Goal: Task Accomplishment & Management: Manage account settings

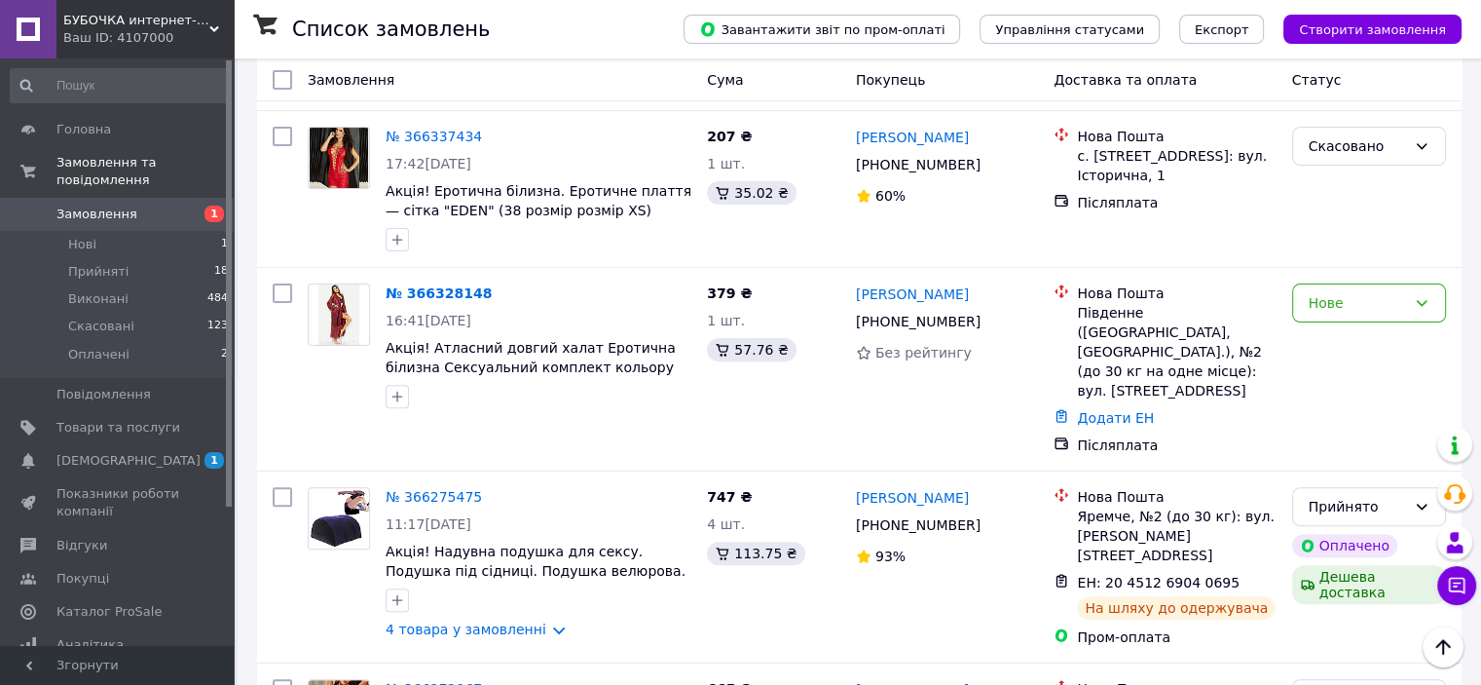
scroll to position [572, 0]
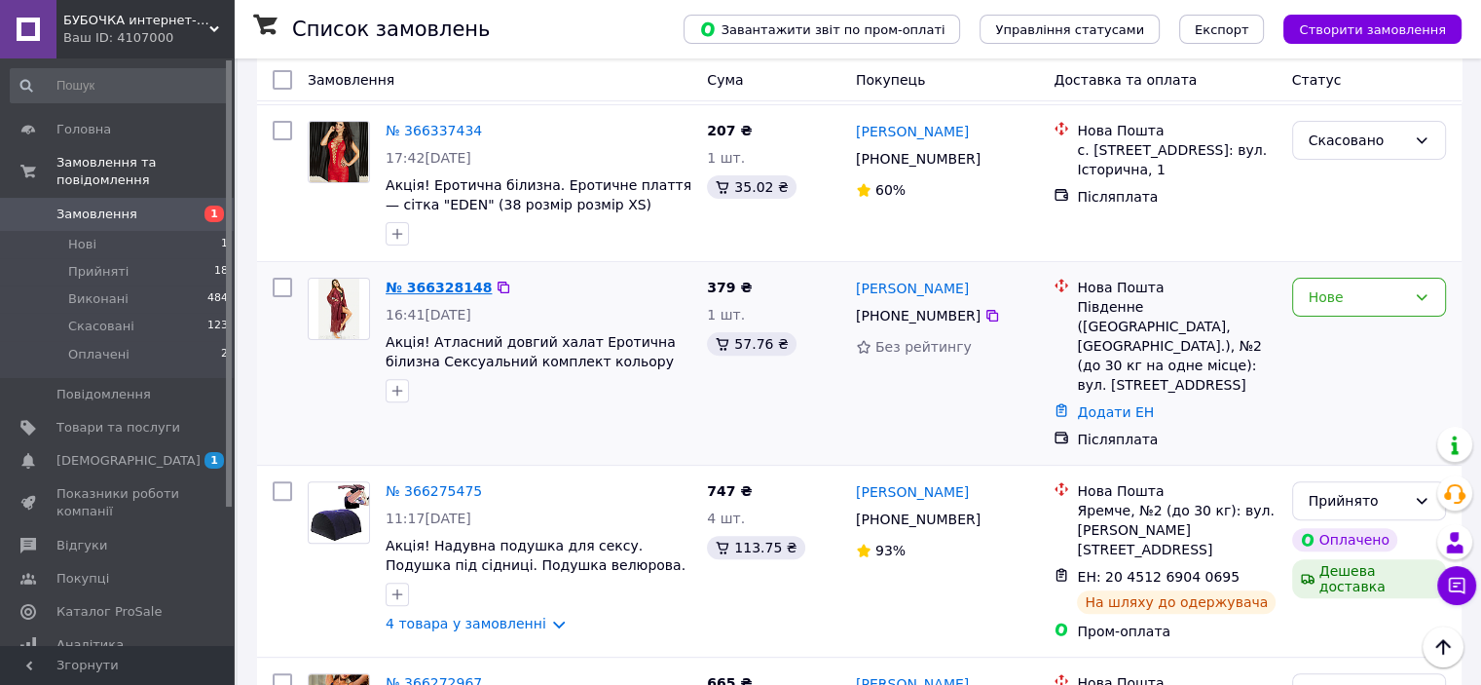
click at [440, 279] on link "№ 366328148" at bounding box center [439, 287] width 106 height 16
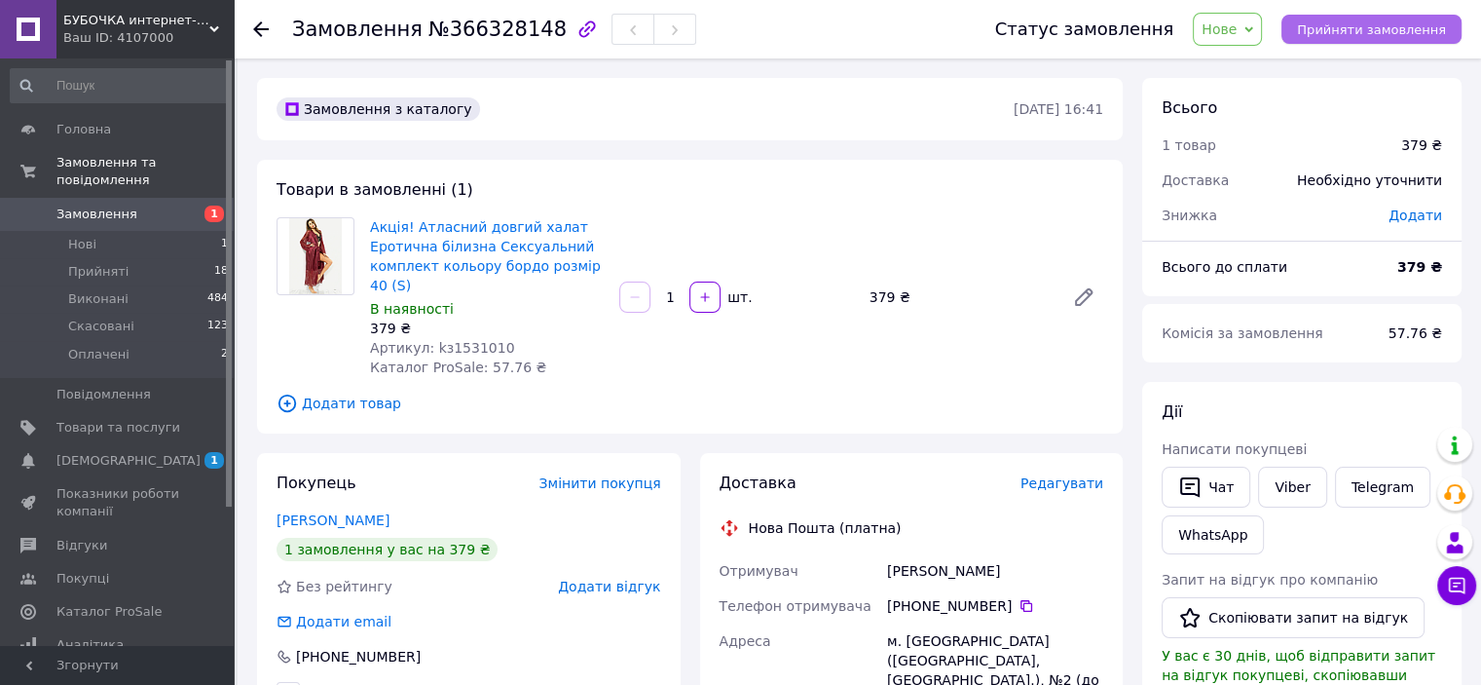
click at [1336, 30] on span "Прийняти замовлення" at bounding box center [1371, 29] width 149 height 15
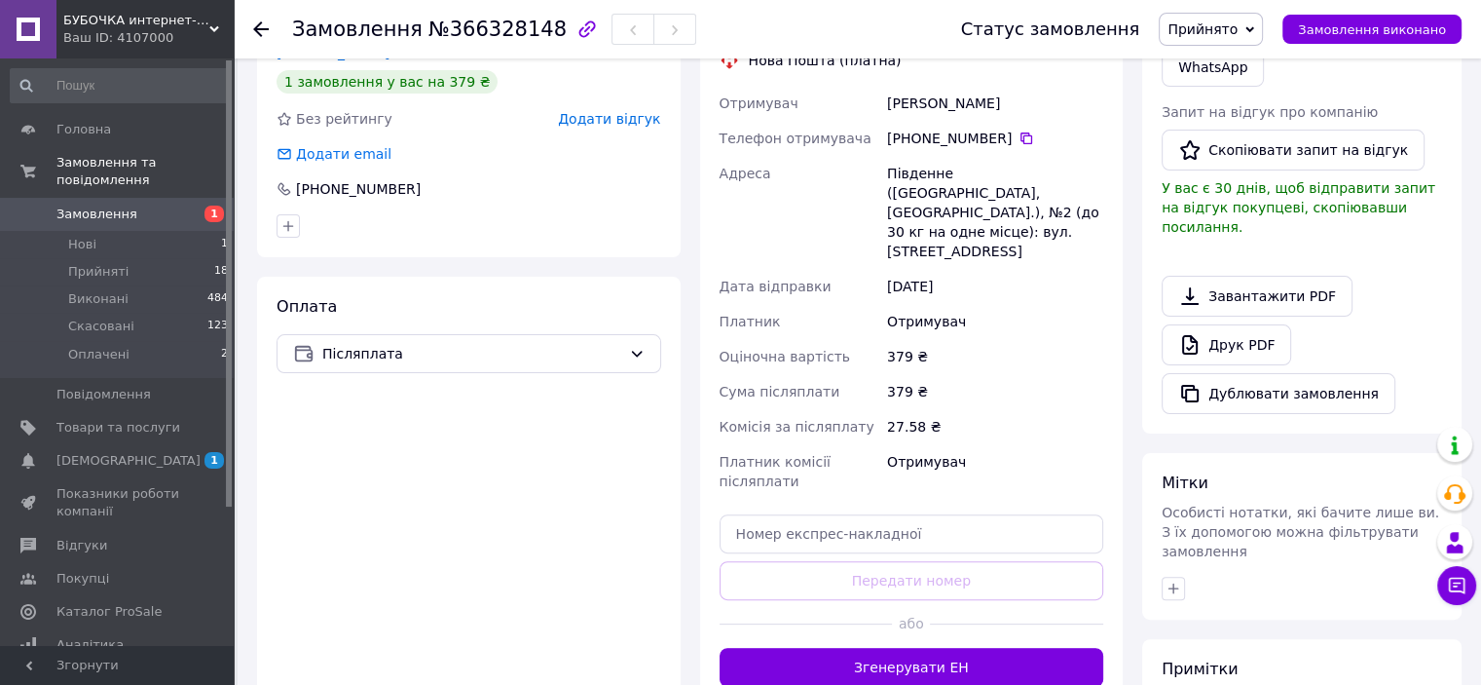
scroll to position [506, 0]
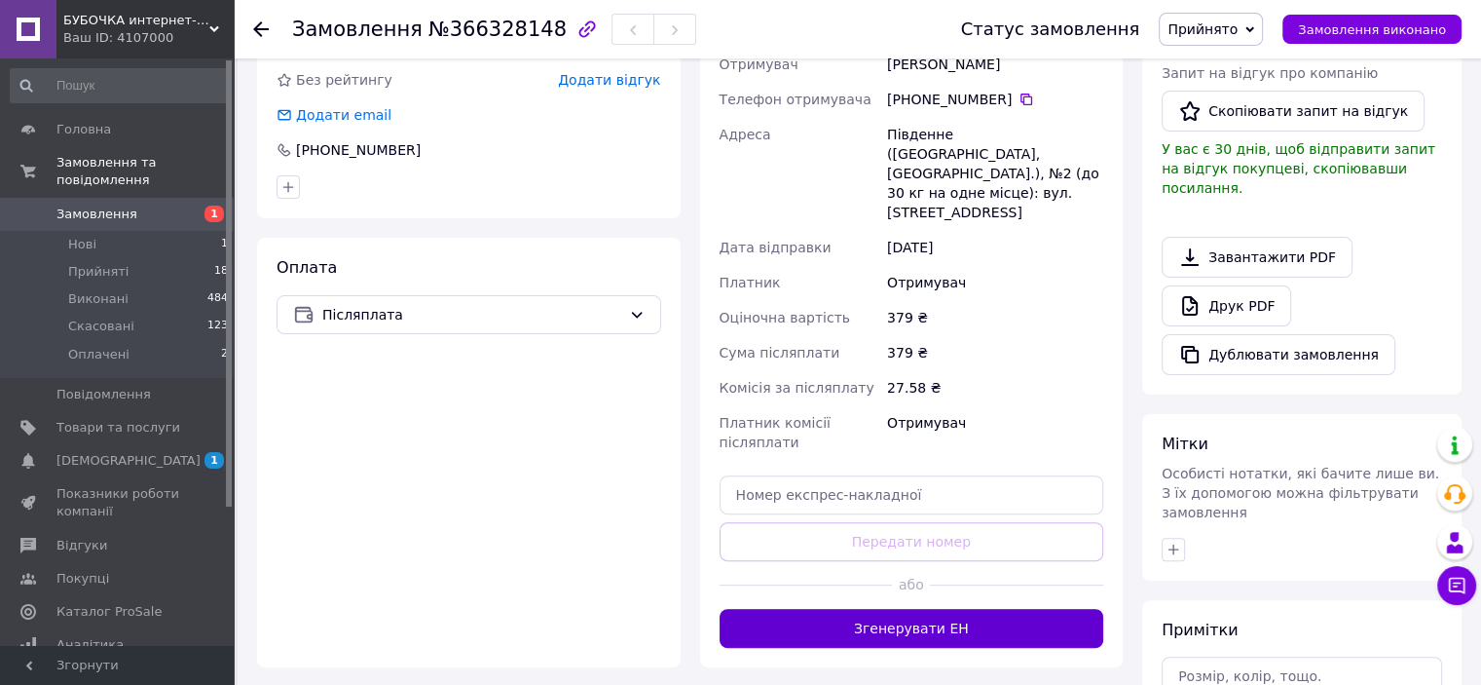
click at [887, 609] on button "Згенерувати ЕН" at bounding box center [912, 628] width 385 height 39
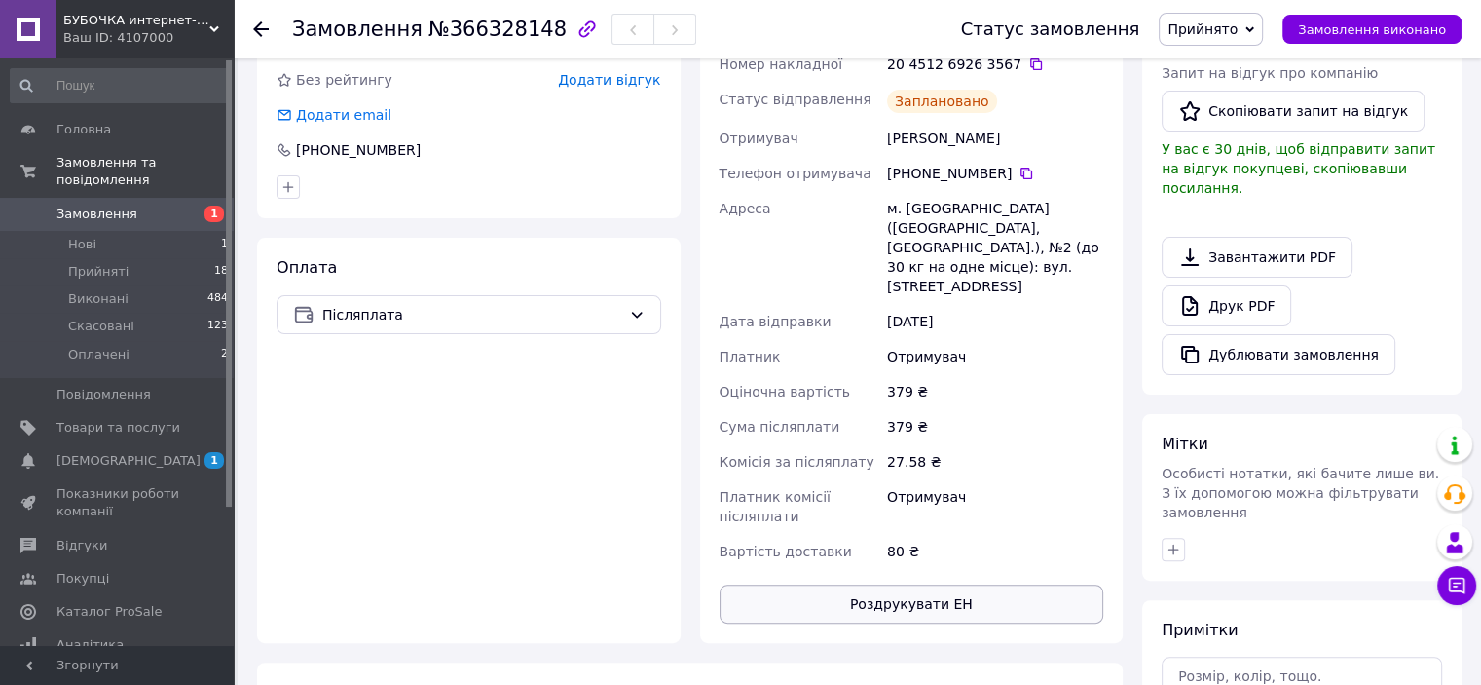
click at [884, 584] on button "Роздрукувати ЕН" at bounding box center [912, 603] width 385 height 39
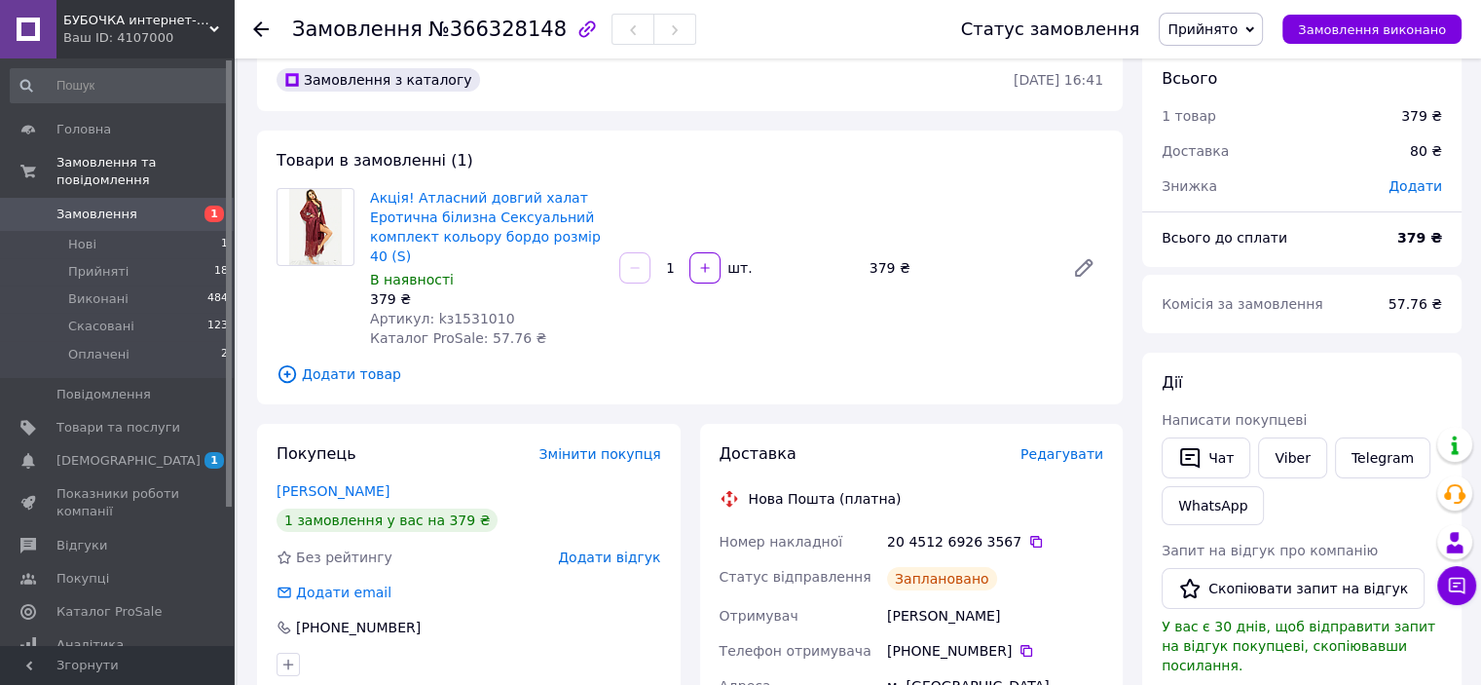
scroll to position [19, 0]
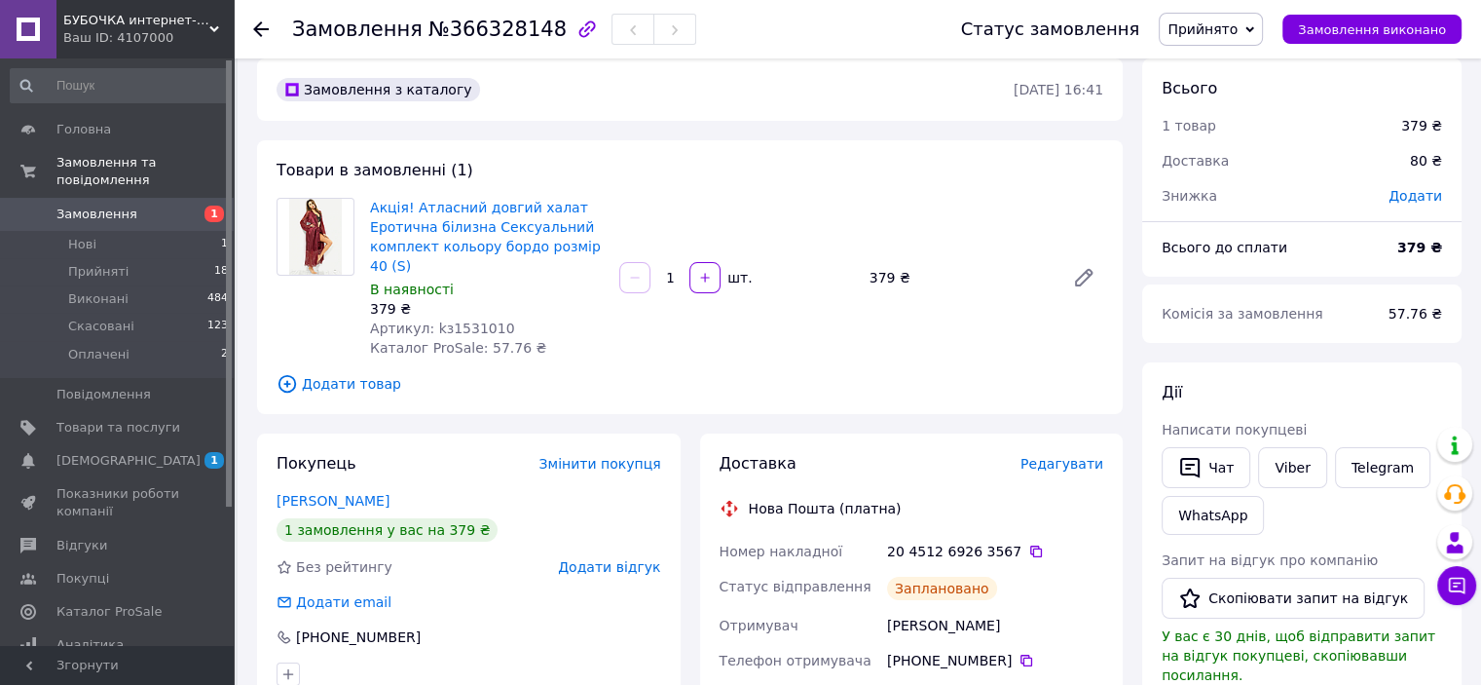
click at [258, 25] on use at bounding box center [261, 29] width 16 height 16
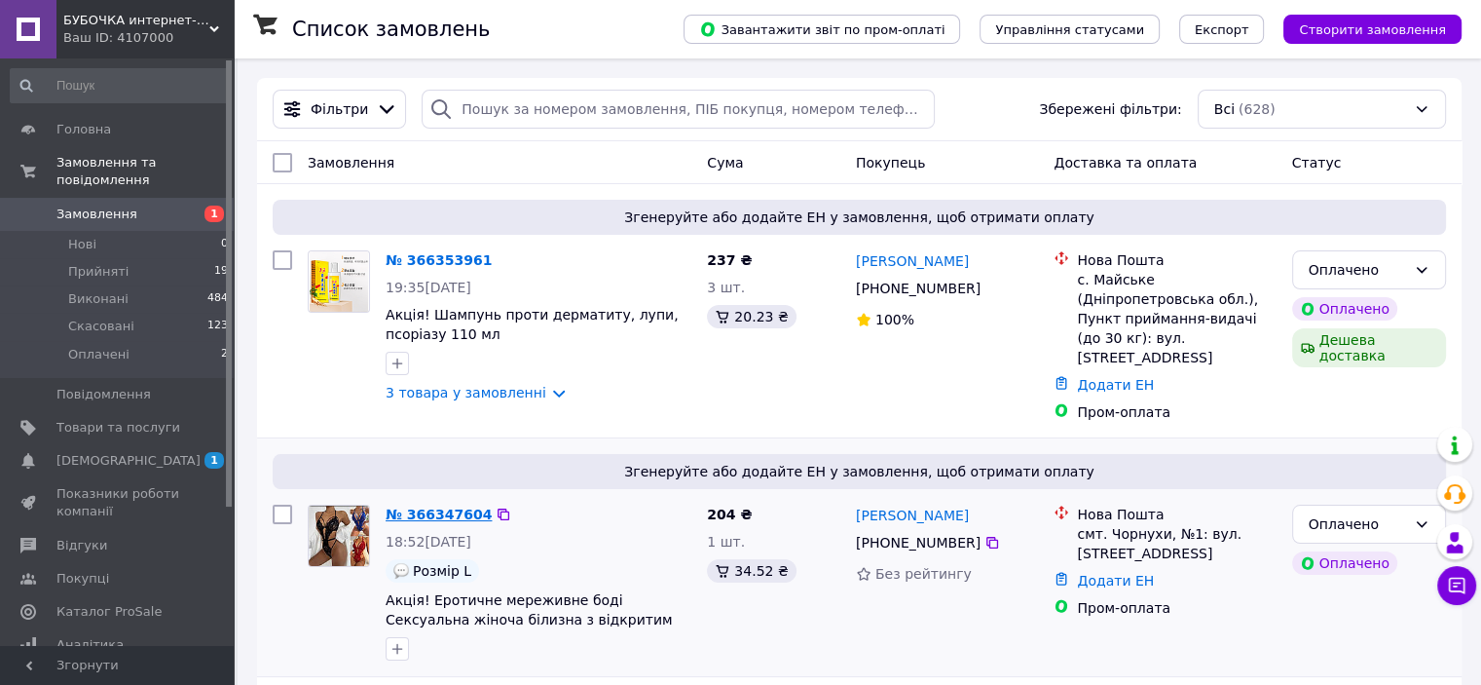
click at [439, 506] on link "№ 366347604" at bounding box center [439, 514] width 106 height 16
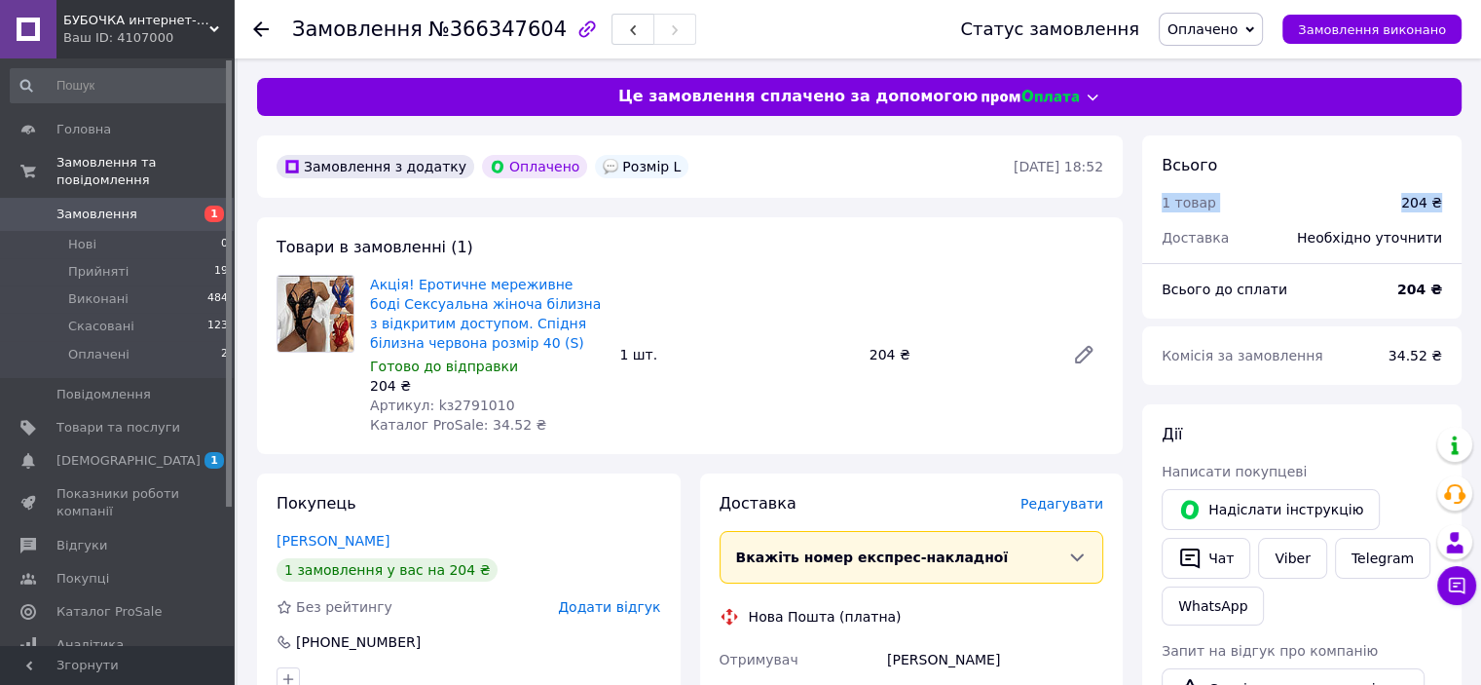
drag, startPoint x: 1443, startPoint y: 150, endPoint x: 1445, endPoint y: 205, distance: 55.5
click at [1445, 205] on div "Всього 1 товар 204 ₴ Доставка Необхідно уточнити" at bounding box center [1301, 191] width 319 height 112
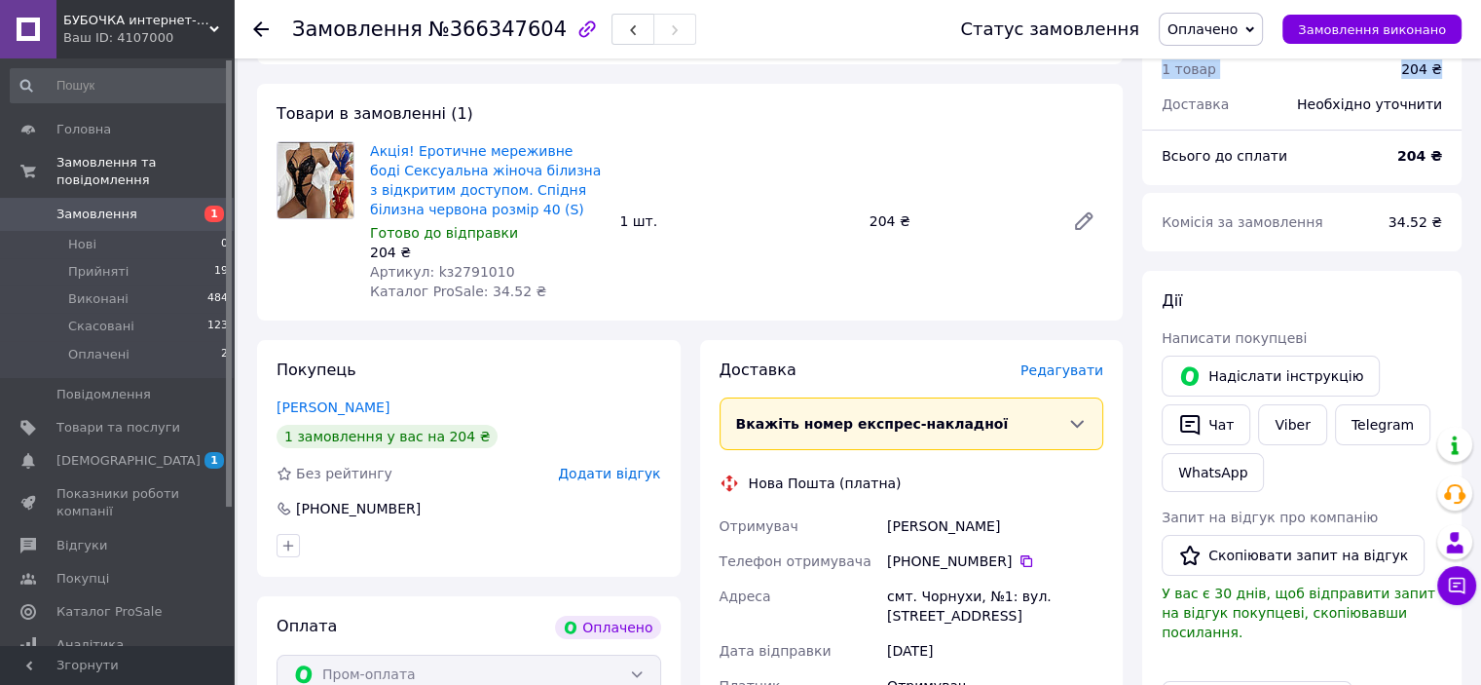
scroll to position [465, 0]
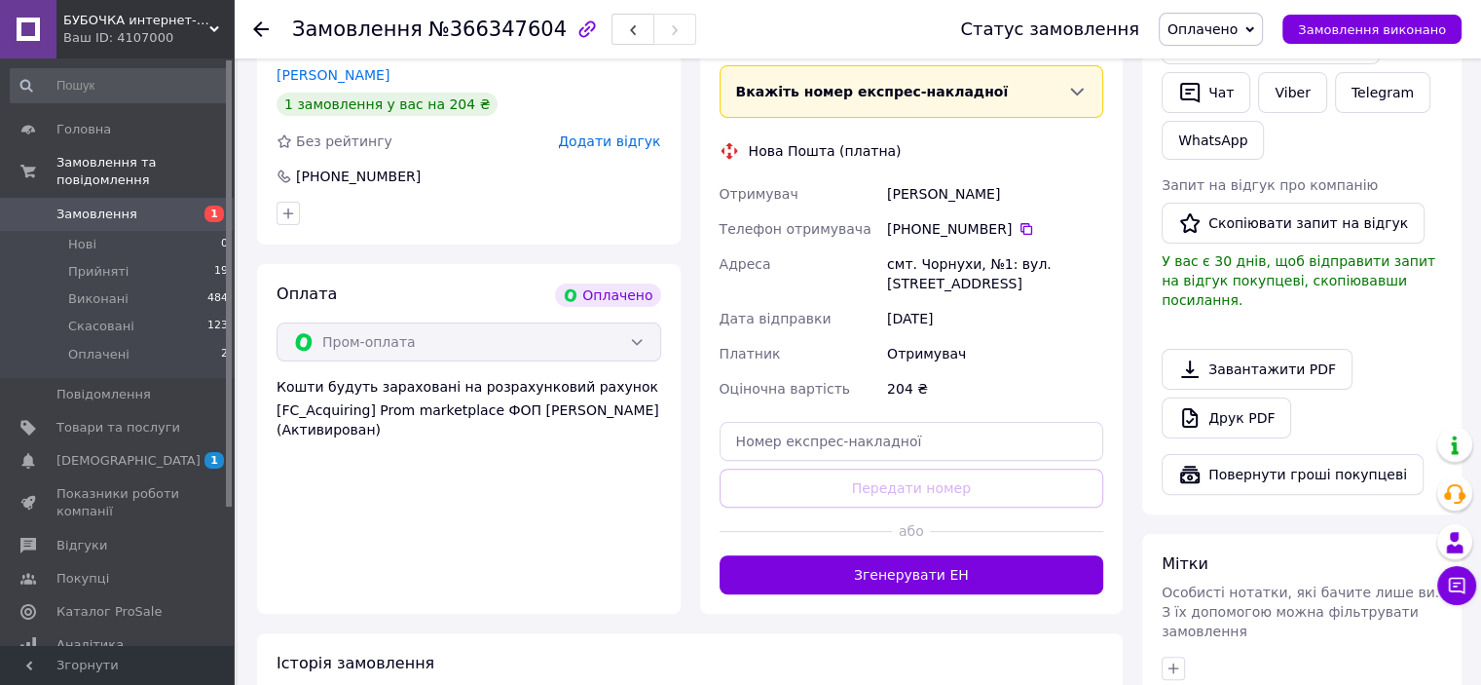
click at [1254, 32] on icon at bounding box center [1250, 29] width 9 height 9
click at [1226, 63] on li "Прийнято" at bounding box center [1211, 68] width 102 height 29
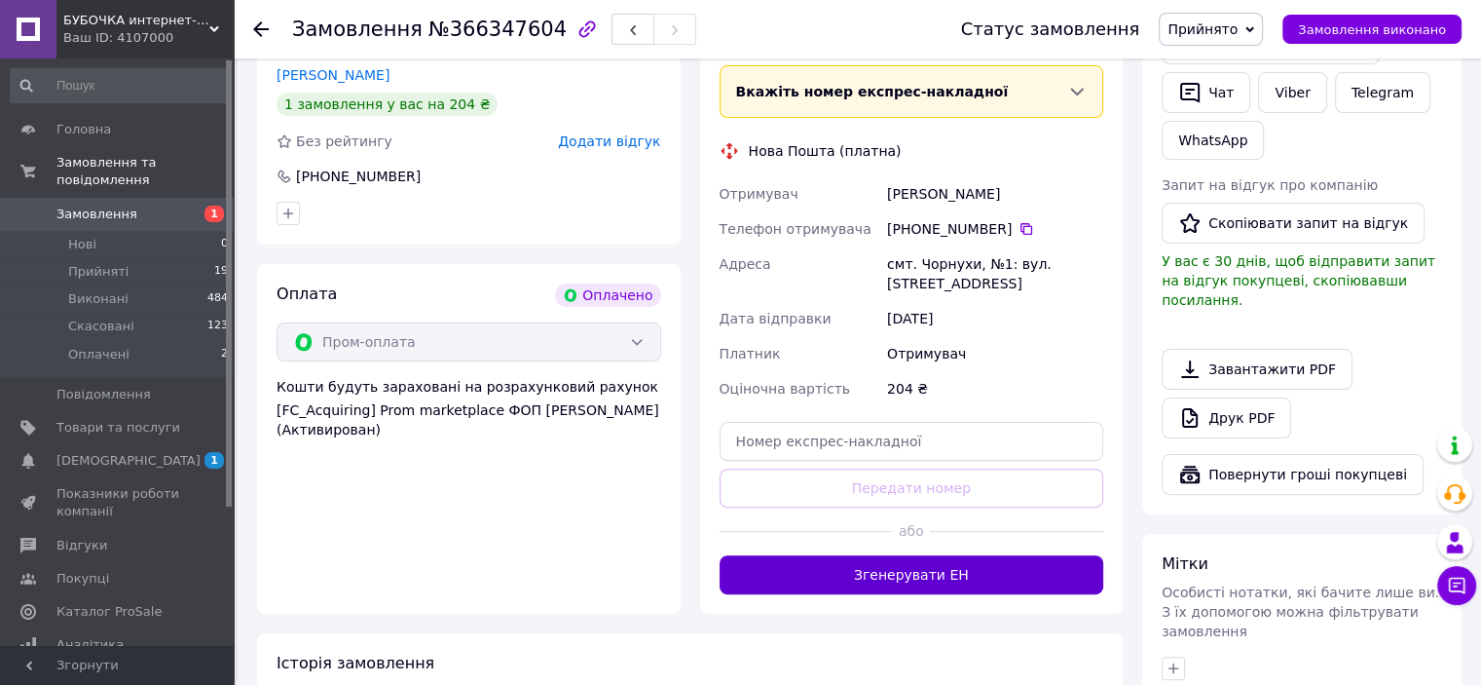
click at [949, 571] on button "Згенерувати ЕН" at bounding box center [912, 574] width 385 height 39
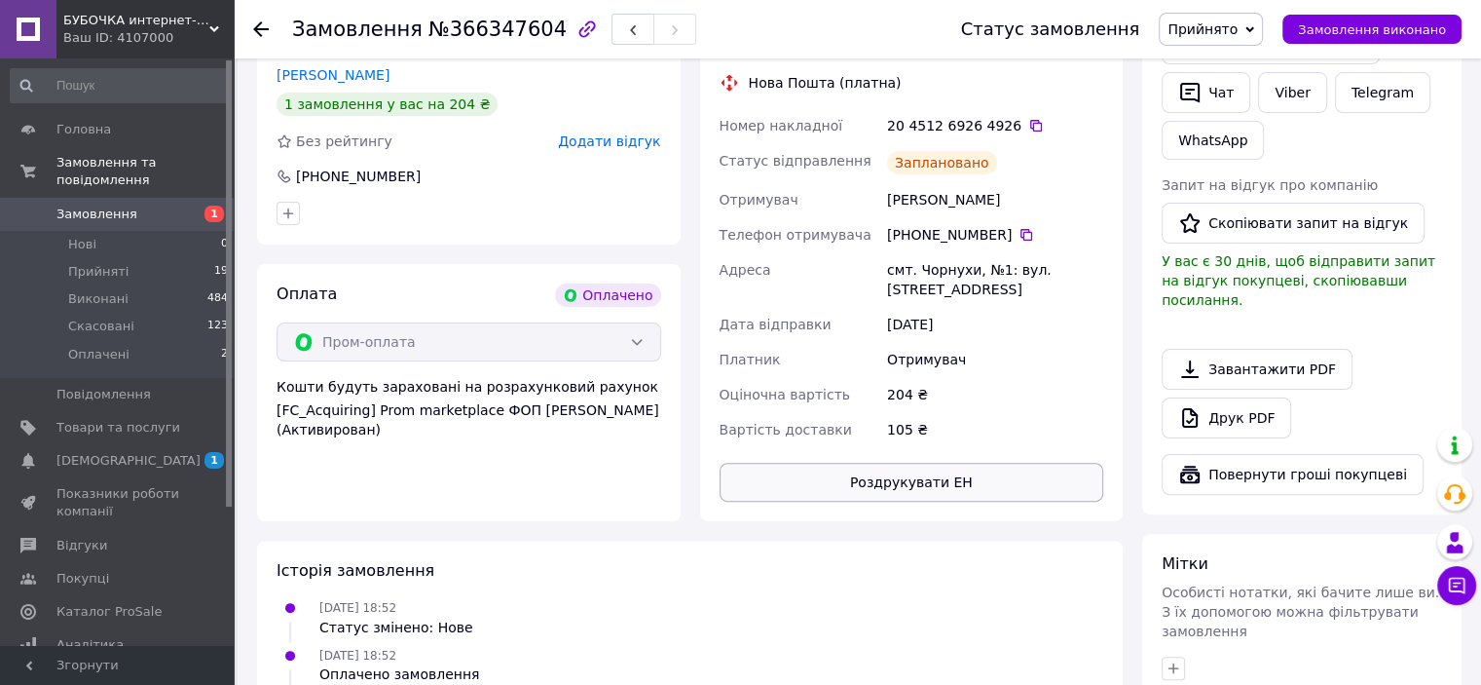
click at [919, 490] on button "Роздрукувати ЕН" at bounding box center [912, 482] width 385 height 39
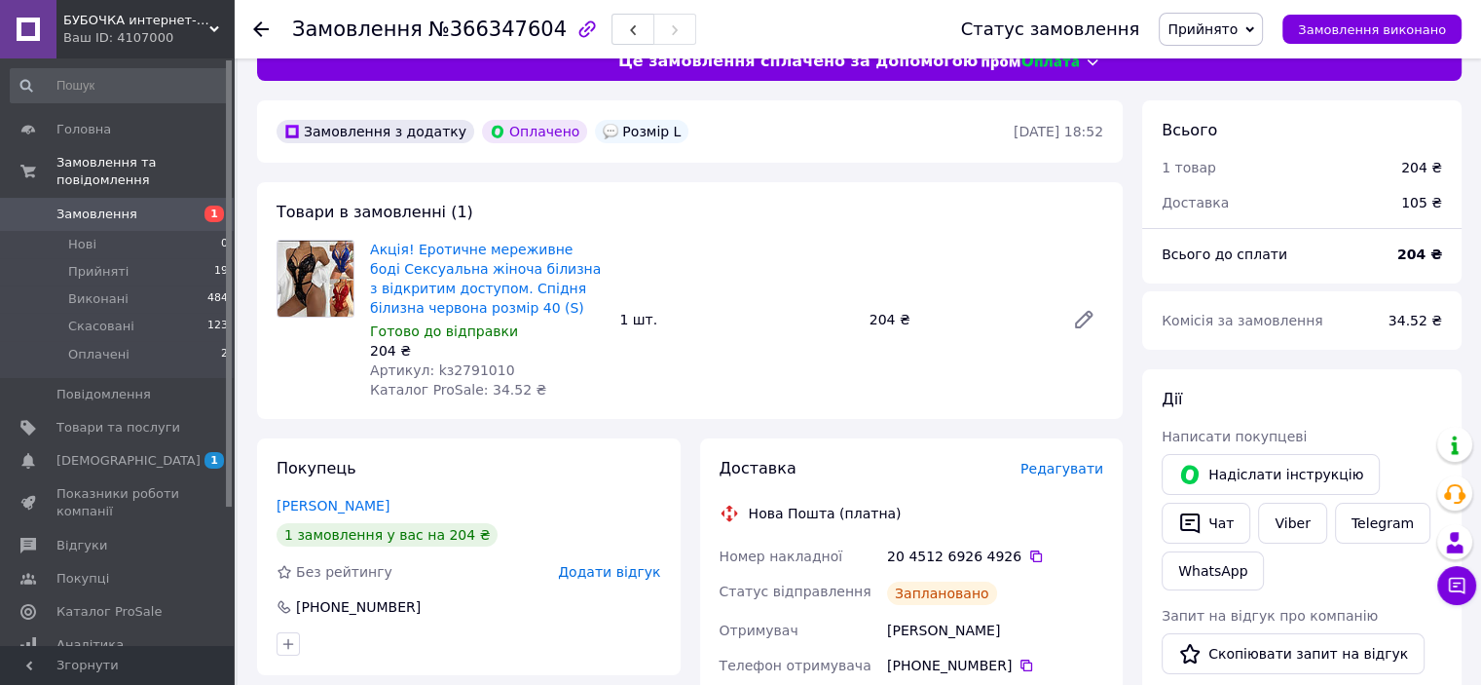
scroll to position [0, 0]
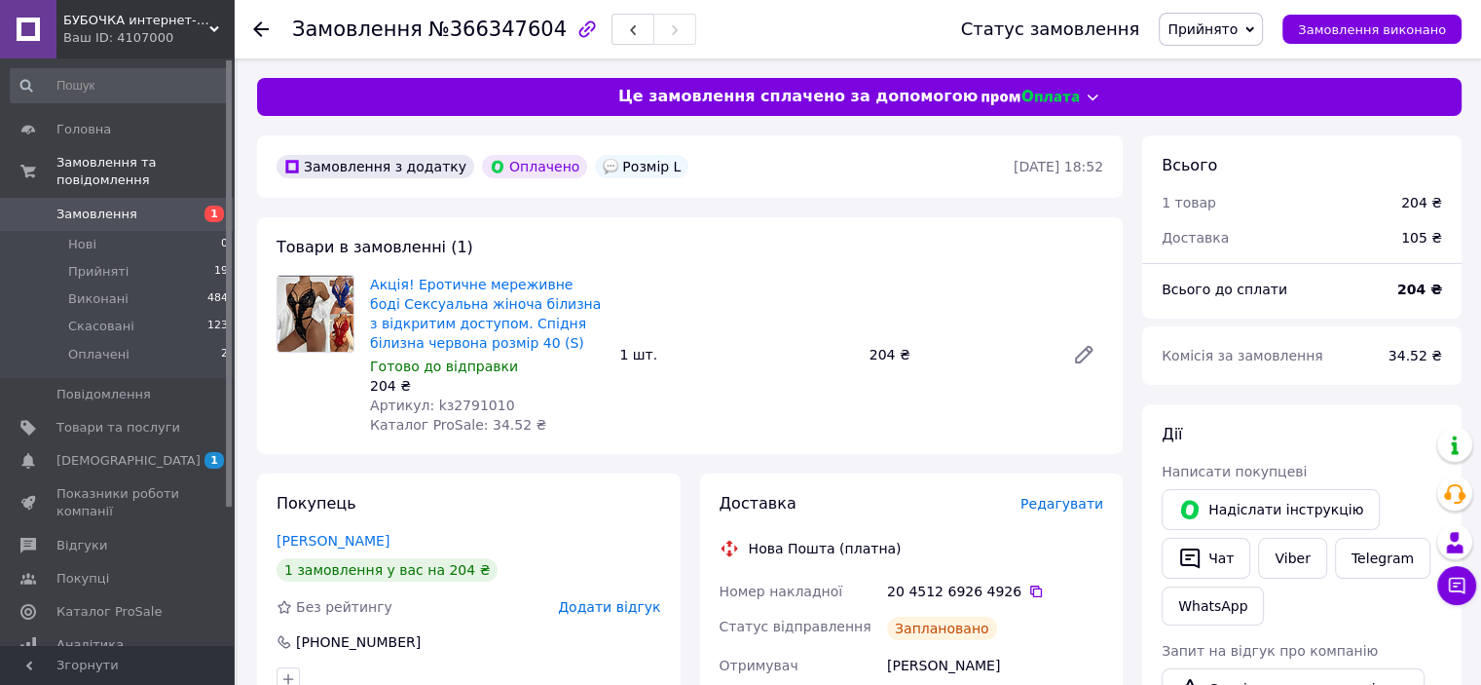
click at [263, 22] on icon at bounding box center [261, 29] width 16 height 16
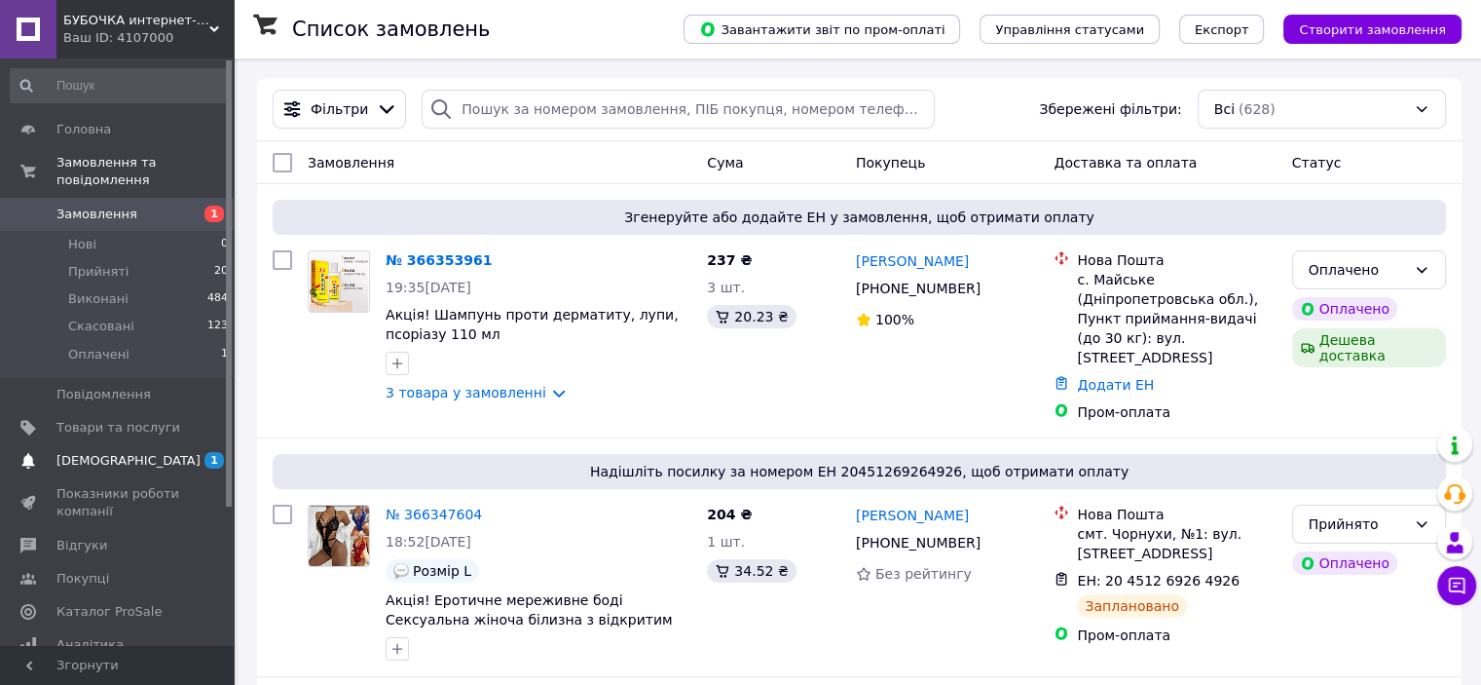
click at [74, 457] on link "Сповіщення 1 0" at bounding box center [120, 460] width 240 height 33
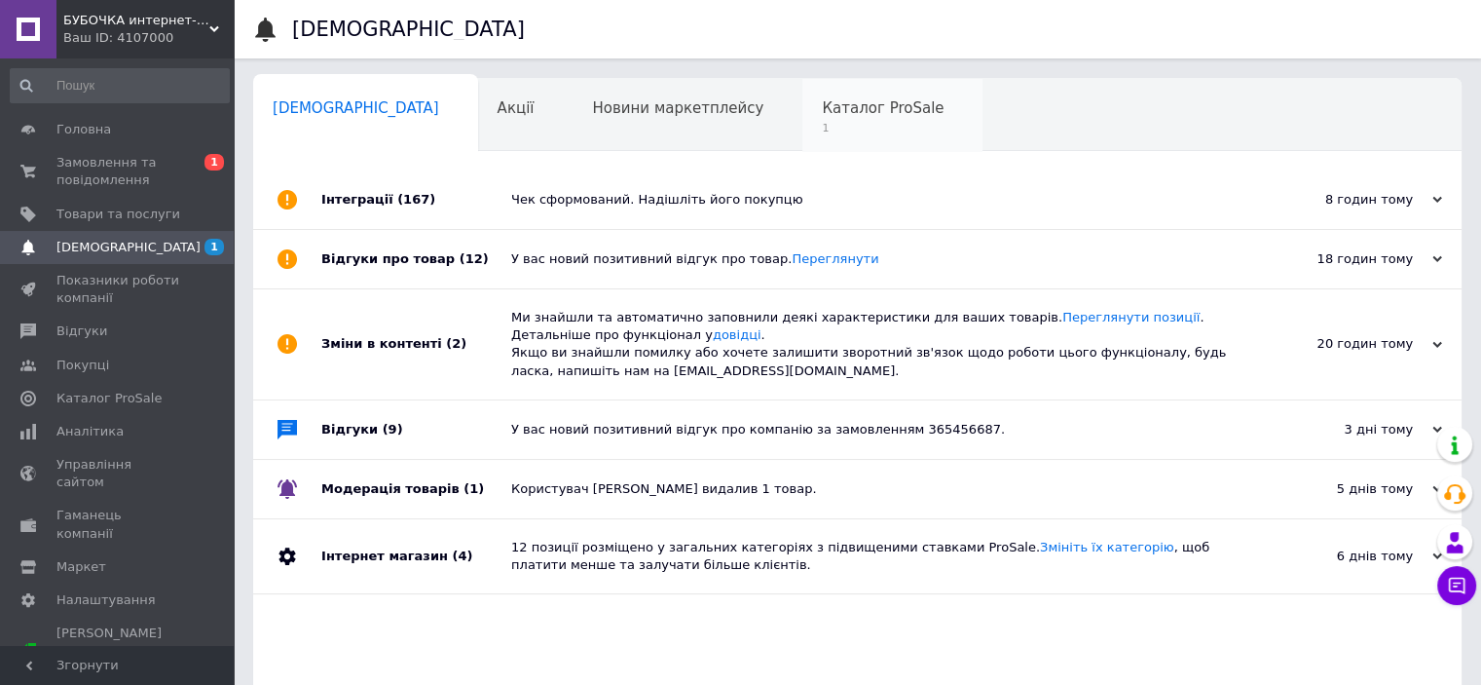
click at [822, 129] on span "1" at bounding box center [883, 128] width 122 height 15
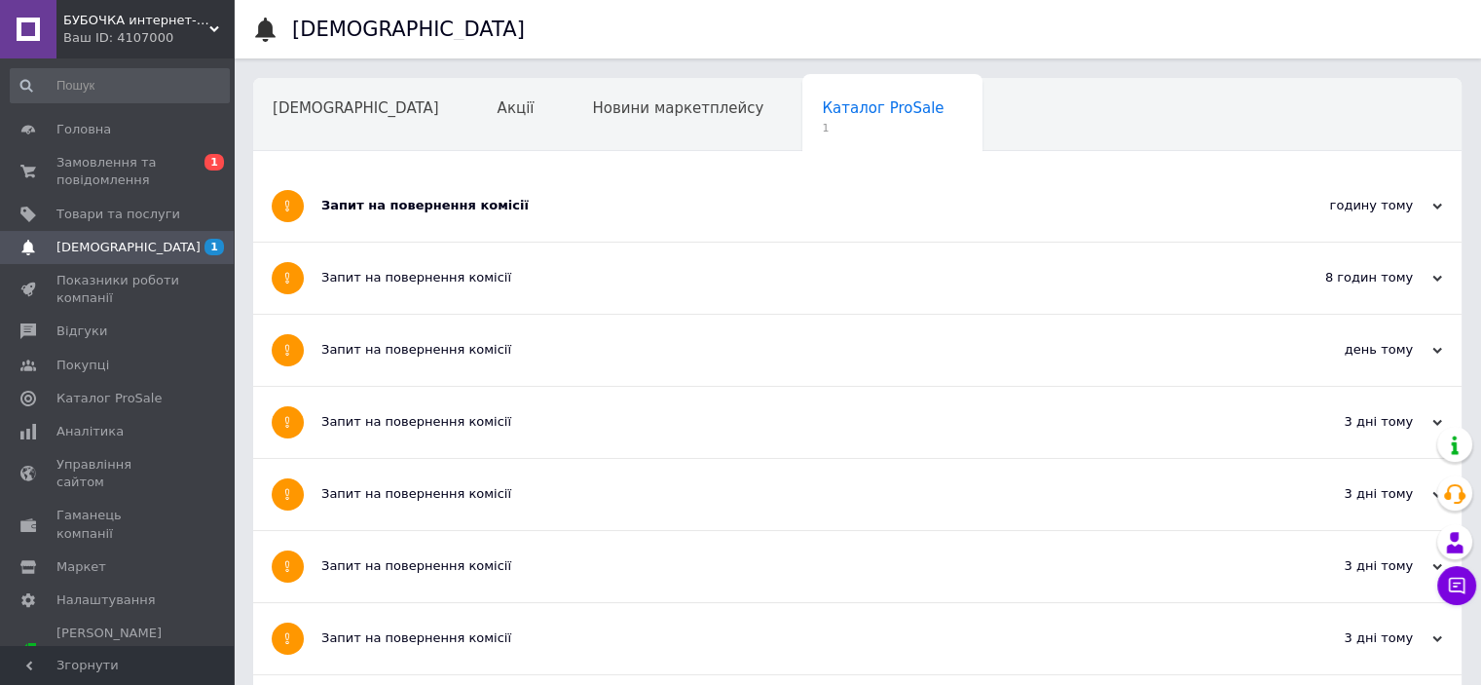
click at [457, 205] on div "Запит на повернення комісії" at bounding box center [784, 206] width 926 height 18
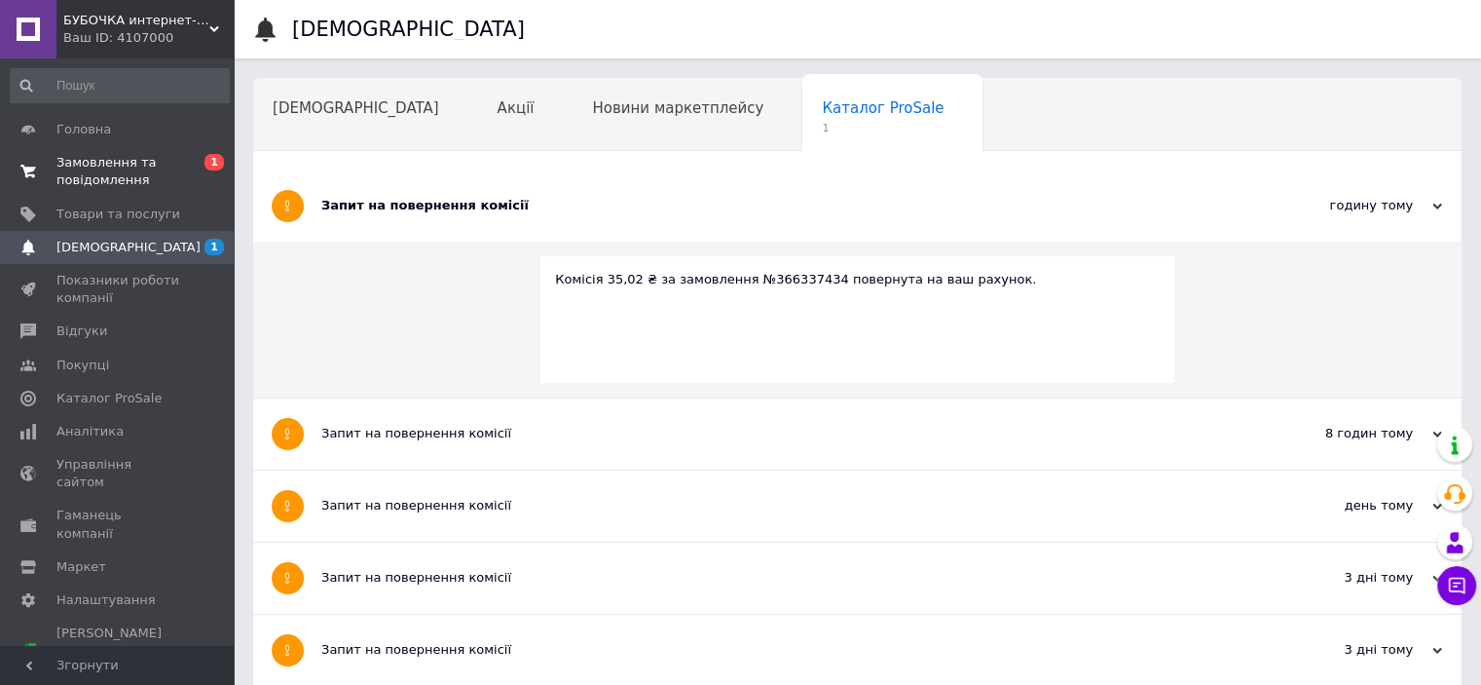
click at [137, 179] on span "Замовлення та повідомлення" at bounding box center [118, 171] width 124 height 35
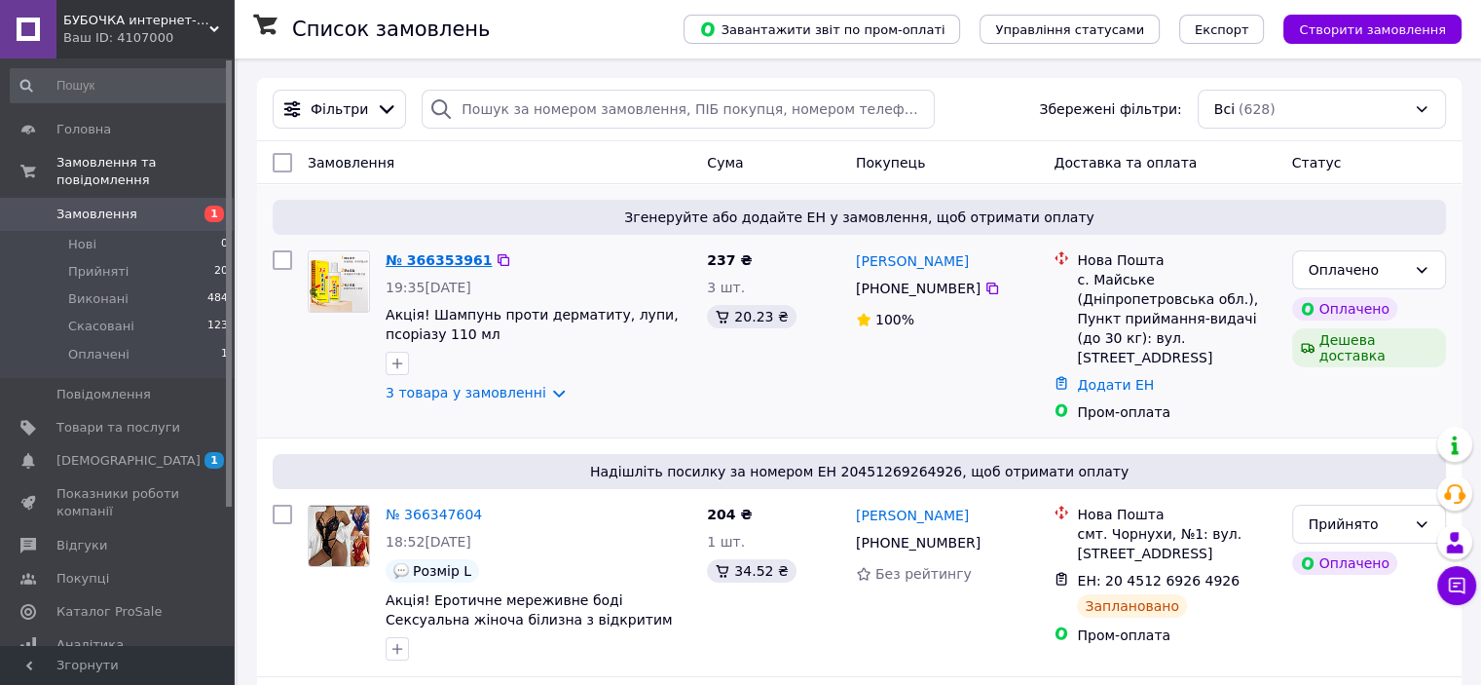
click at [430, 262] on link "№ 366353961" at bounding box center [439, 260] width 106 height 16
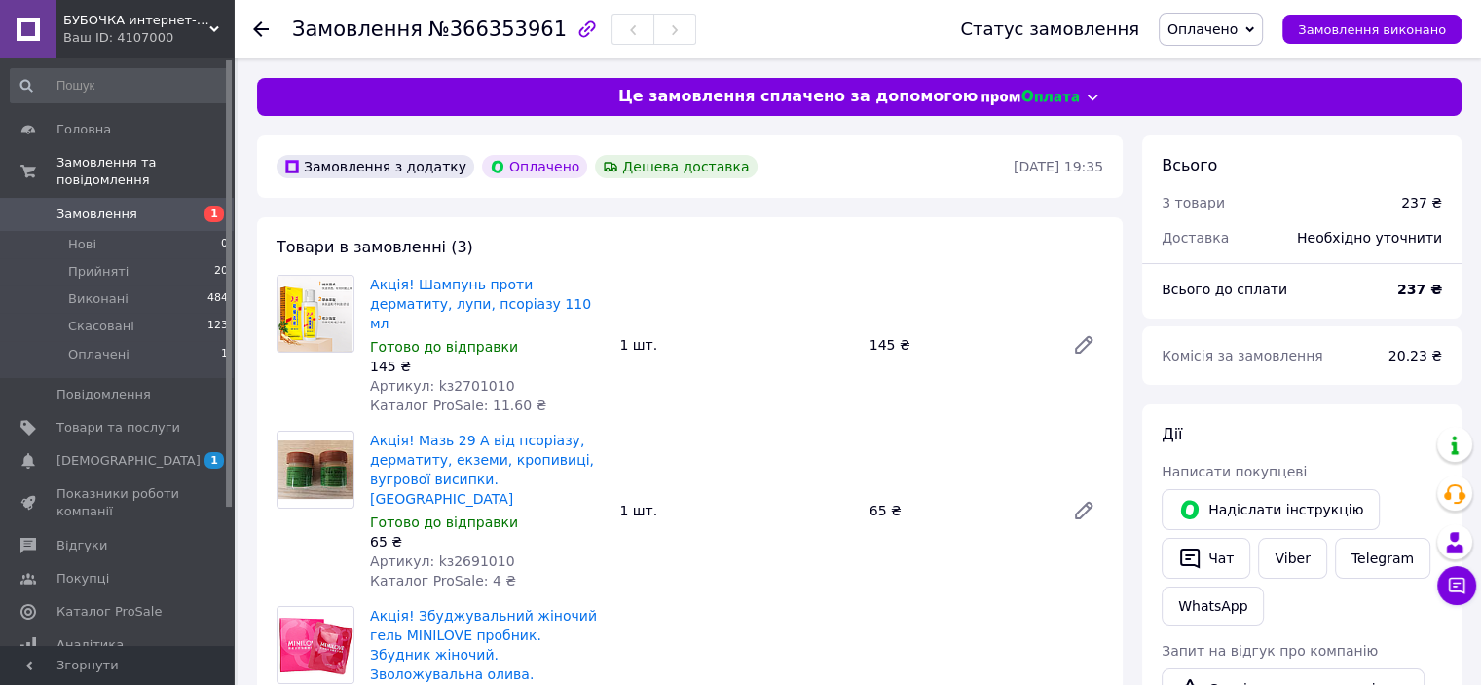
click at [1263, 23] on span "Оплачено" at bounding box center [1211, 29] width 104 height 33
click at [1216, 62] on li "Прийнято" at bounding box center [1211, 68] width 102 height 29
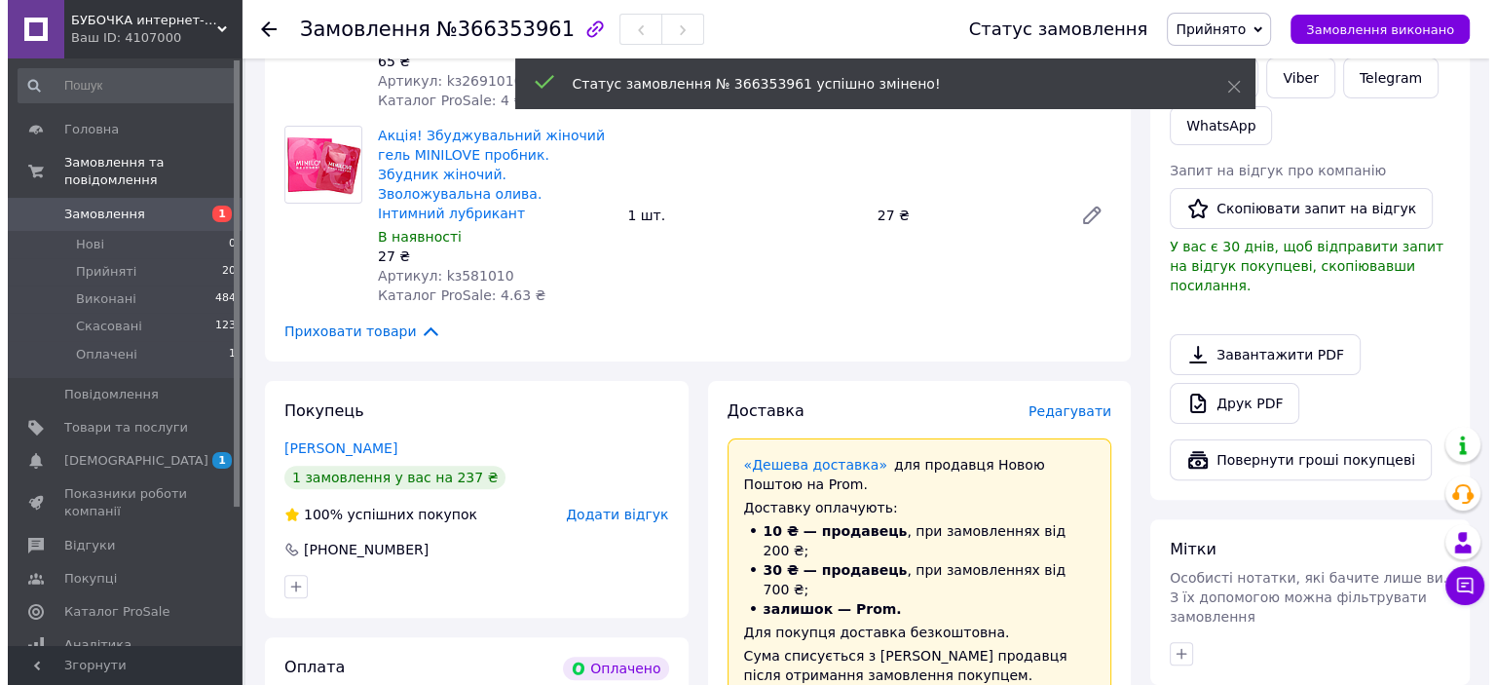
scroll to position [641, 0]
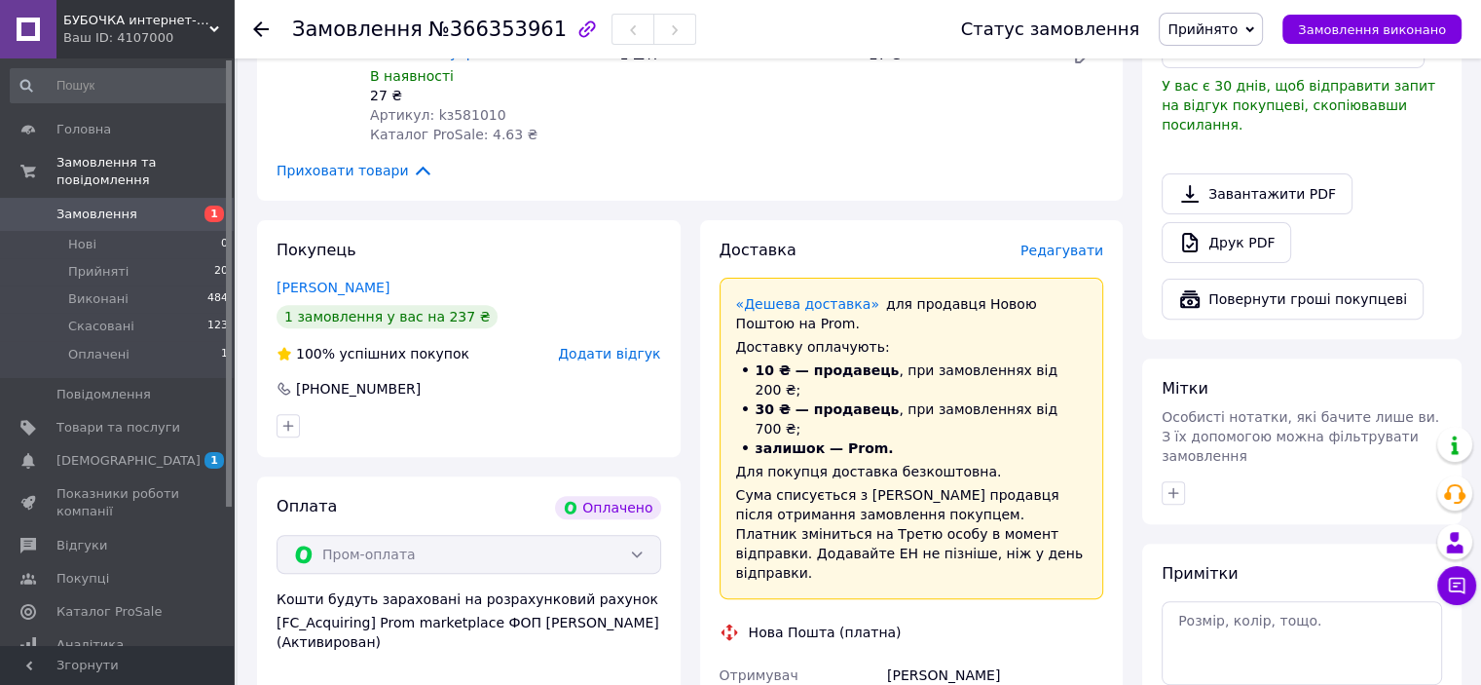
click at [1070, 242] on span "Редагувати" at bounding box center [1062, 250] width 83 height 16
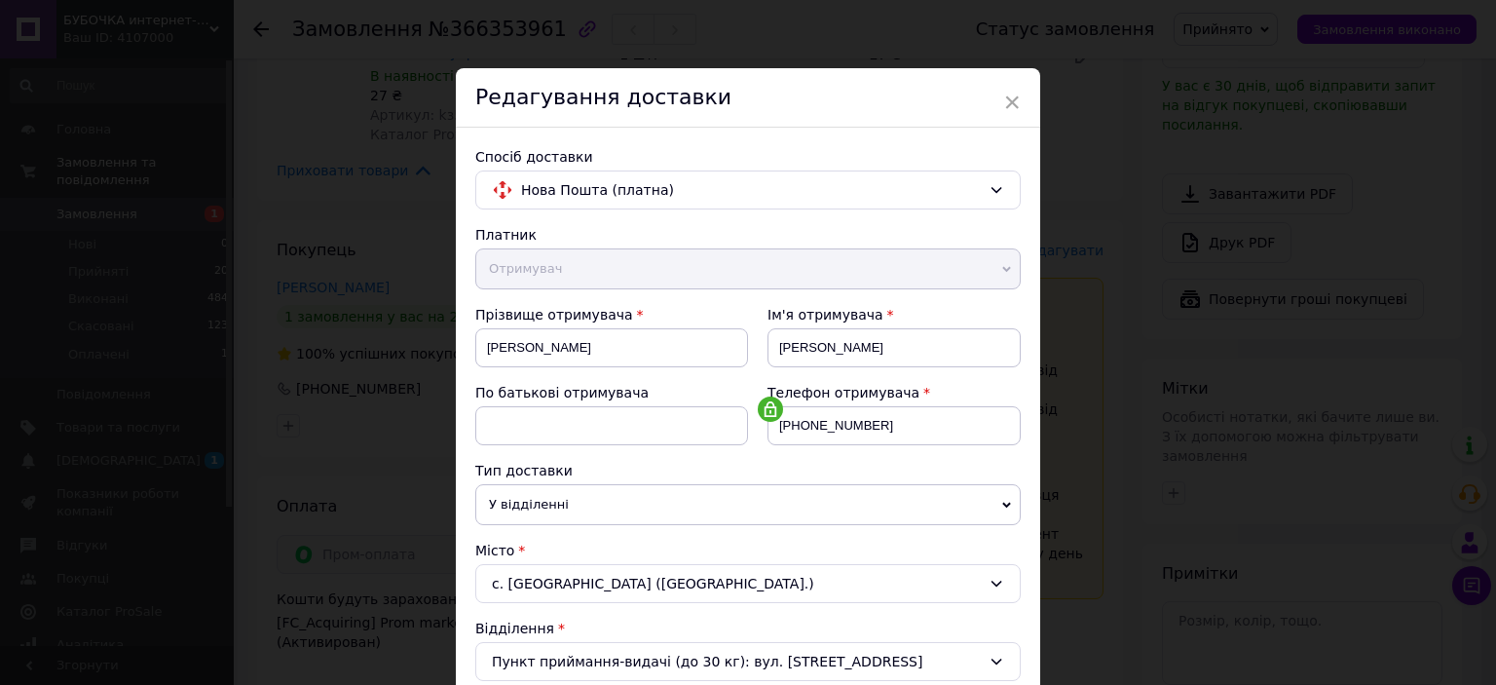
scroll to position [603, 0]
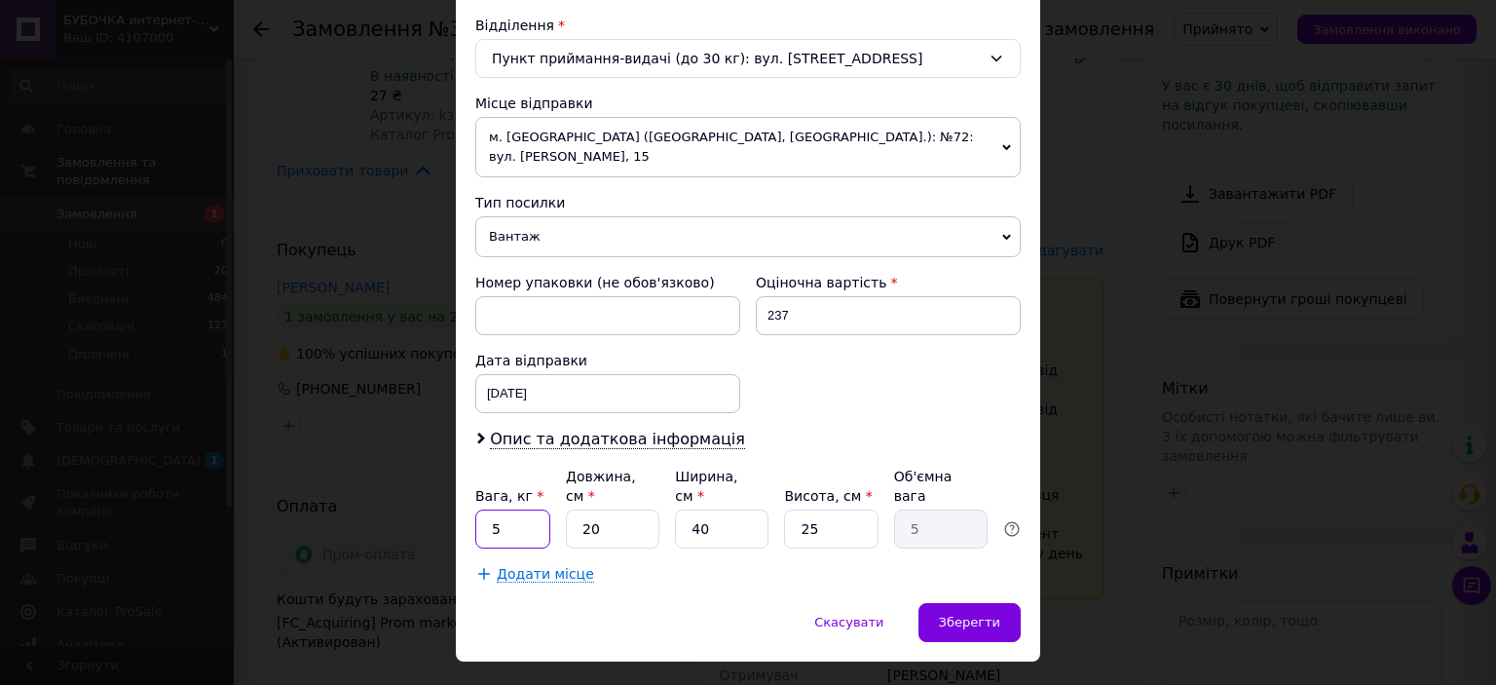
click at [511, 509] on input "5" at bounding box center [512, 528] width 75 height 39
type input "1"
click at [974, 603] on div "Зберегти" at bounding box center [969, 622] width 102 height 39
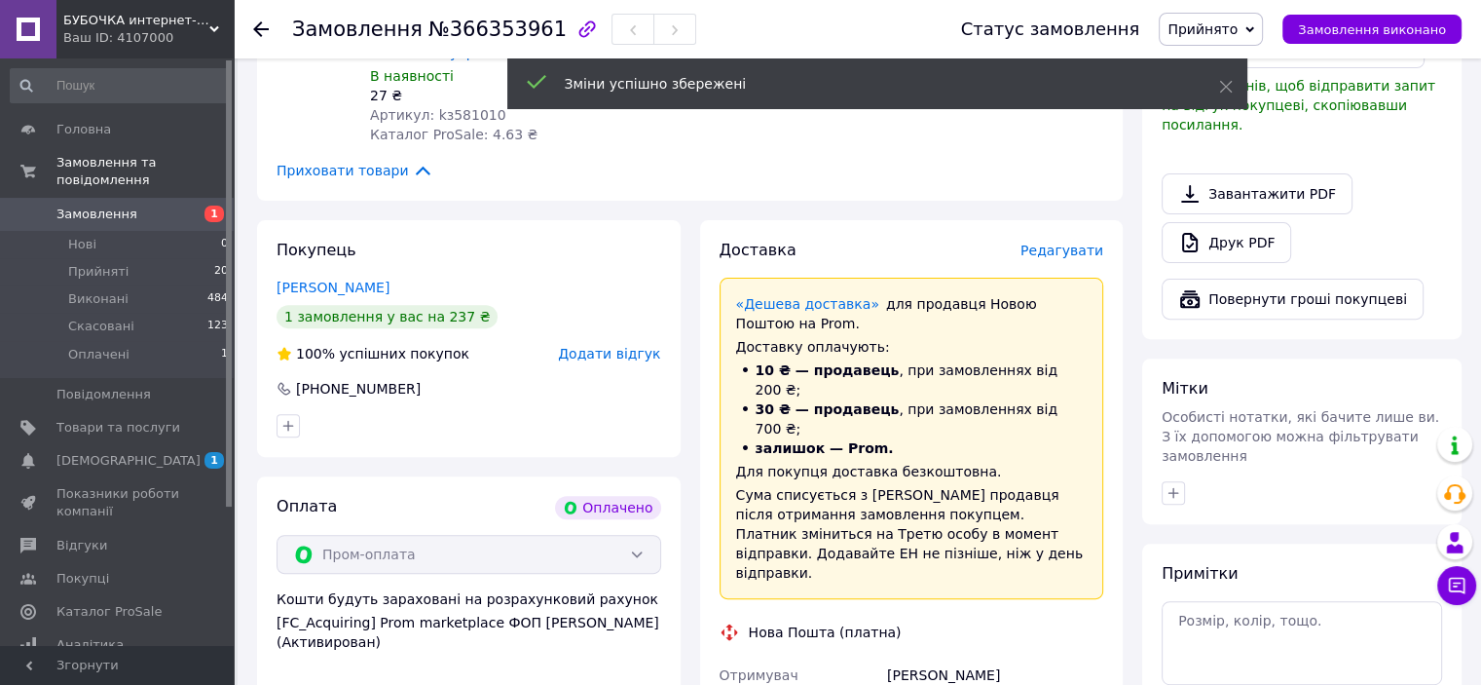
click at [1071, 242] on span "Редагувати" at bounding box center [1062, 250] width 83 height 16
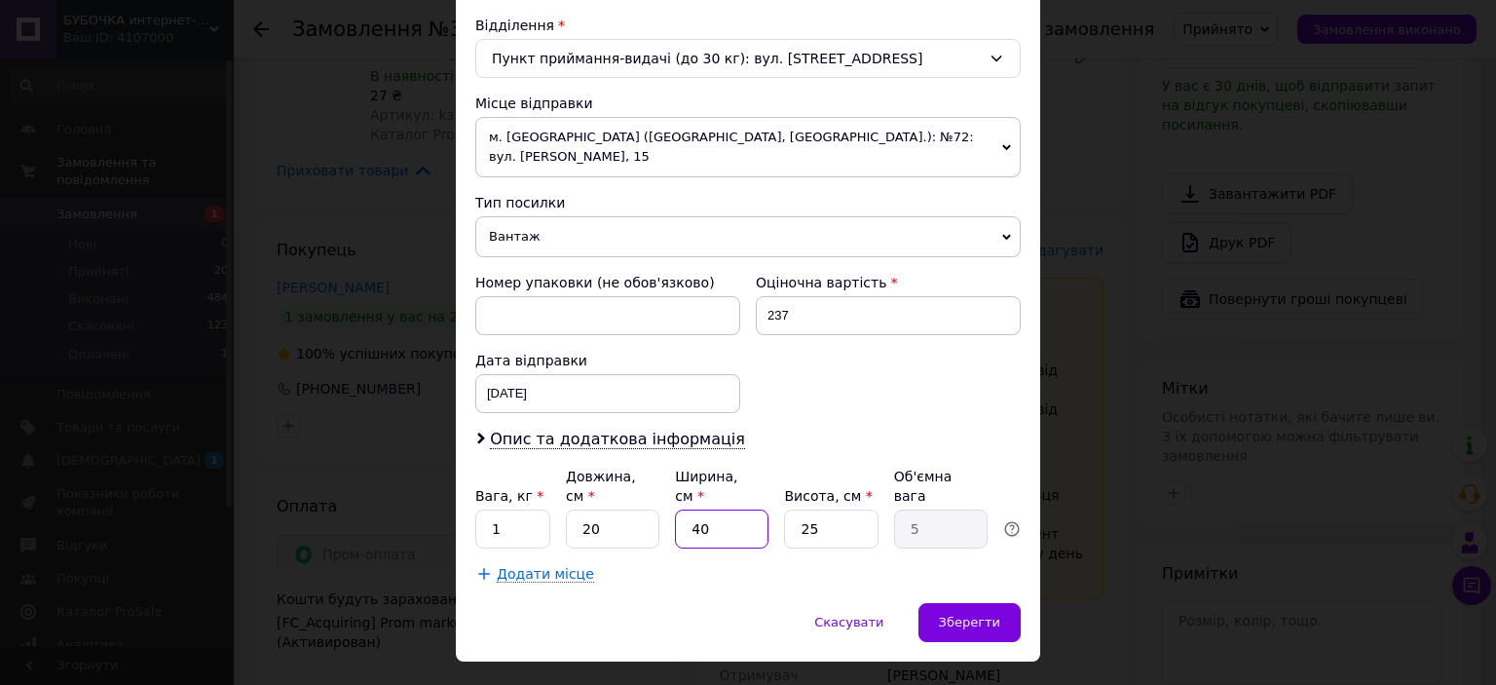
click at [734, 509] on input "40" at bounding box center [721, 528] width 93 height 39
type input "4"
type input "0.5"
type input "4"
click at [970, 614] on span "Зберегти" at bounding box center [969, 621] width 61 height 15
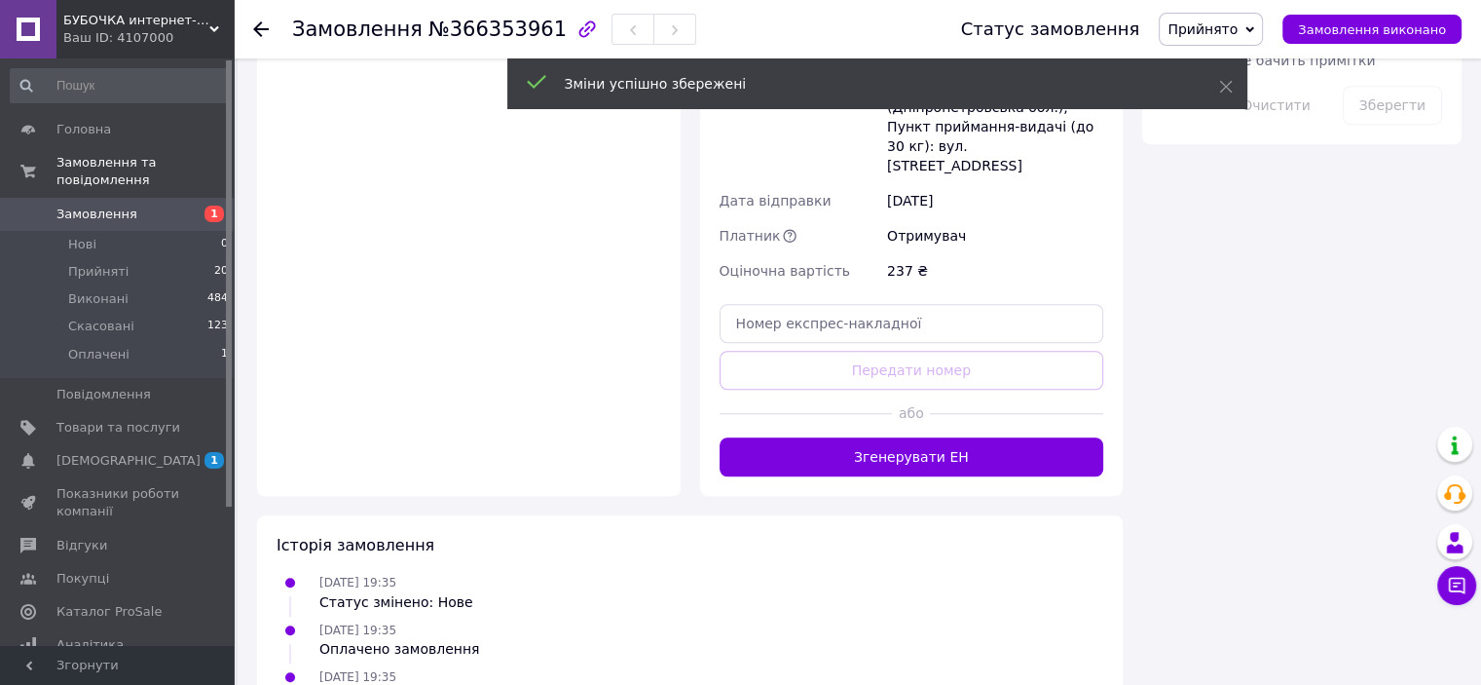
scroll to position [1384, 0]
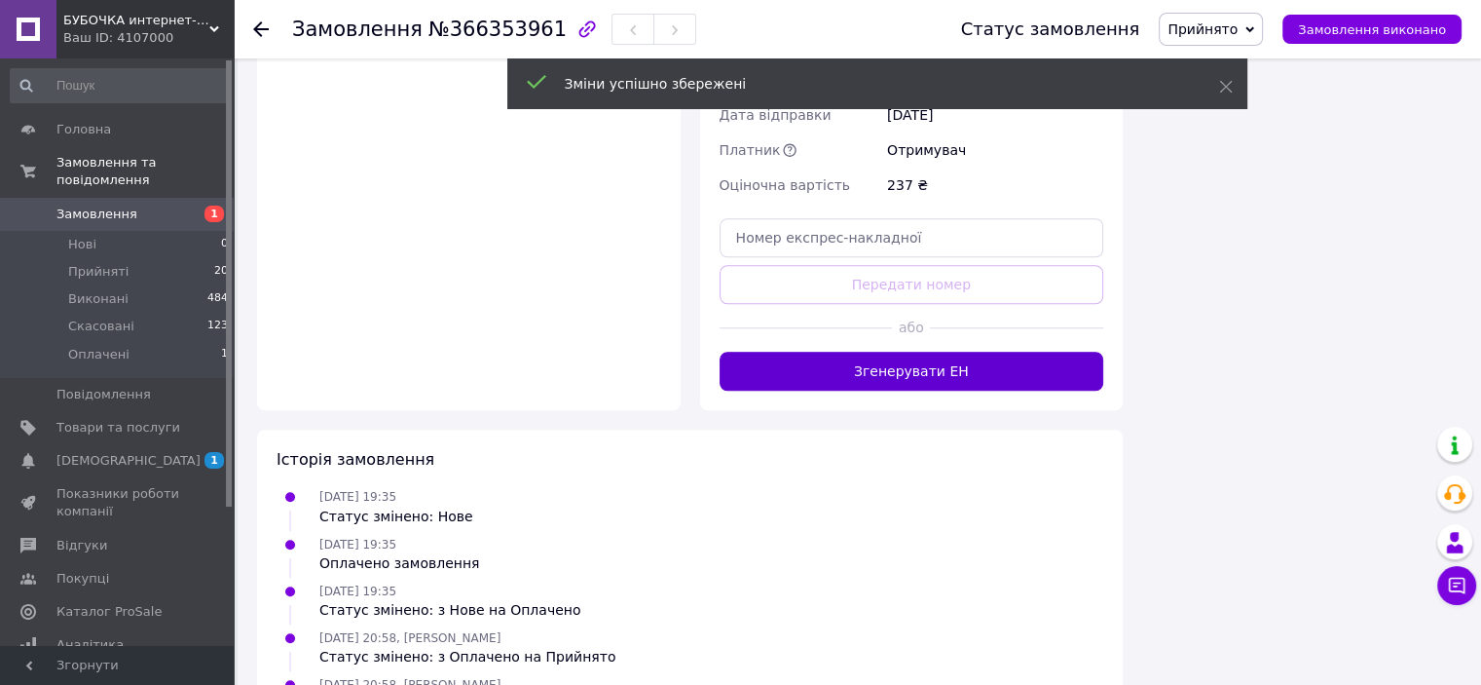
click at [919, 352] on button "Згенерувати ЕН" at bounding box center [912, 371] width 385 height 39
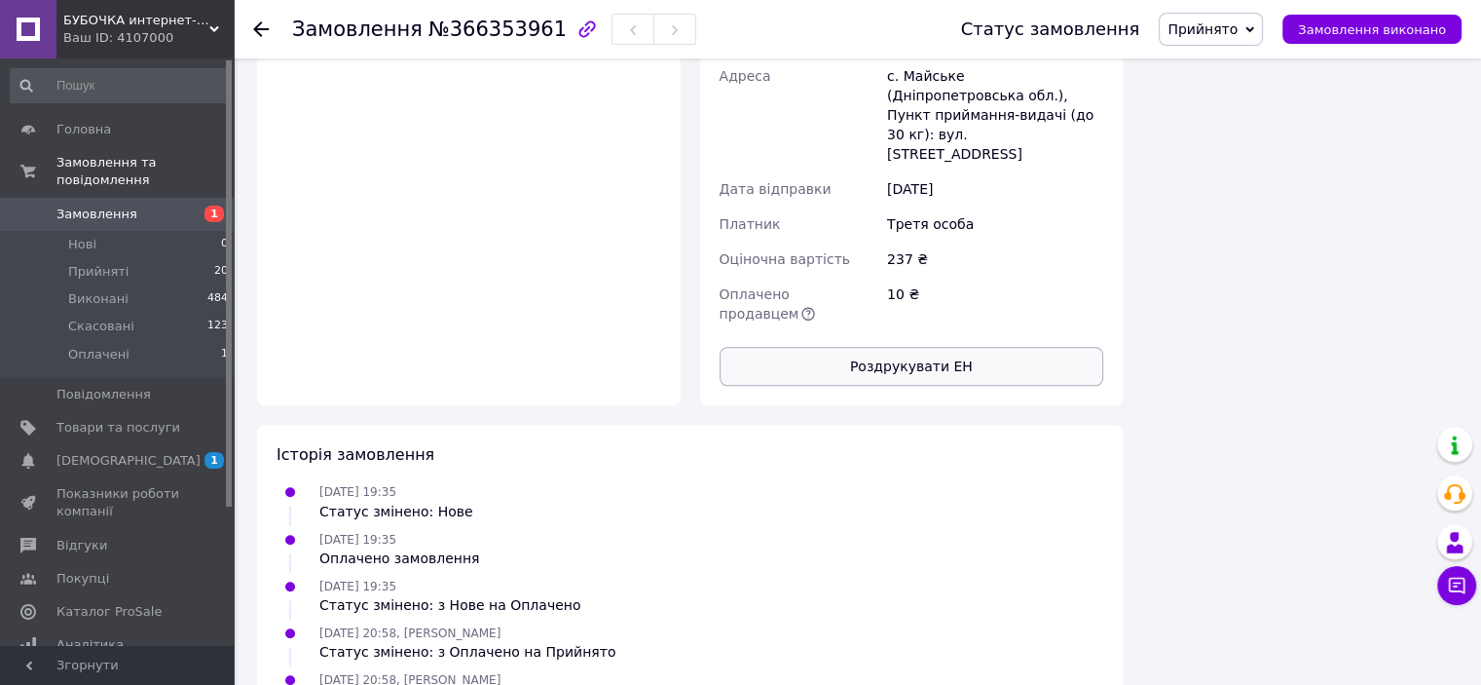
click at [896, 347] on button "Роздрукувати ЕН" at bounding box center [912, 366] width 385 height 39
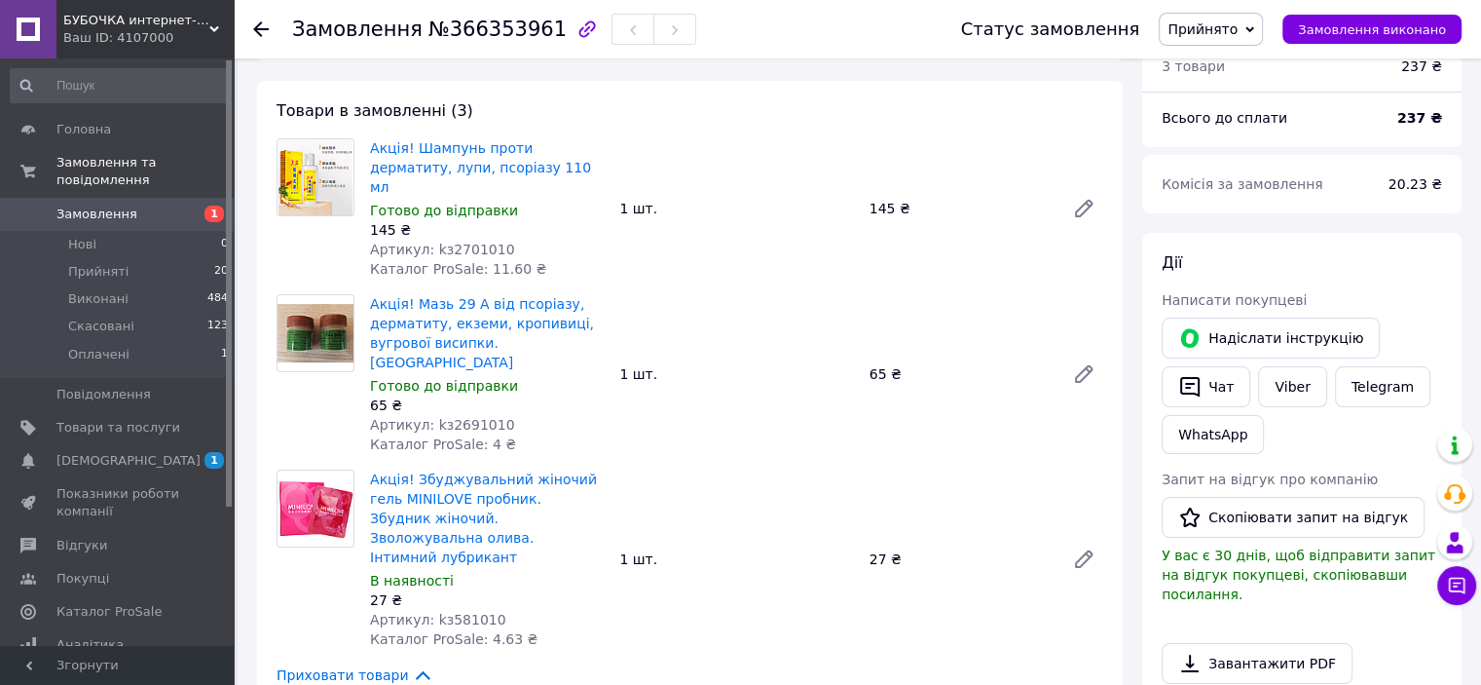
scroll to position [131, 0]
